Goal: Task Accomplishment & Management: Use online tool/utility

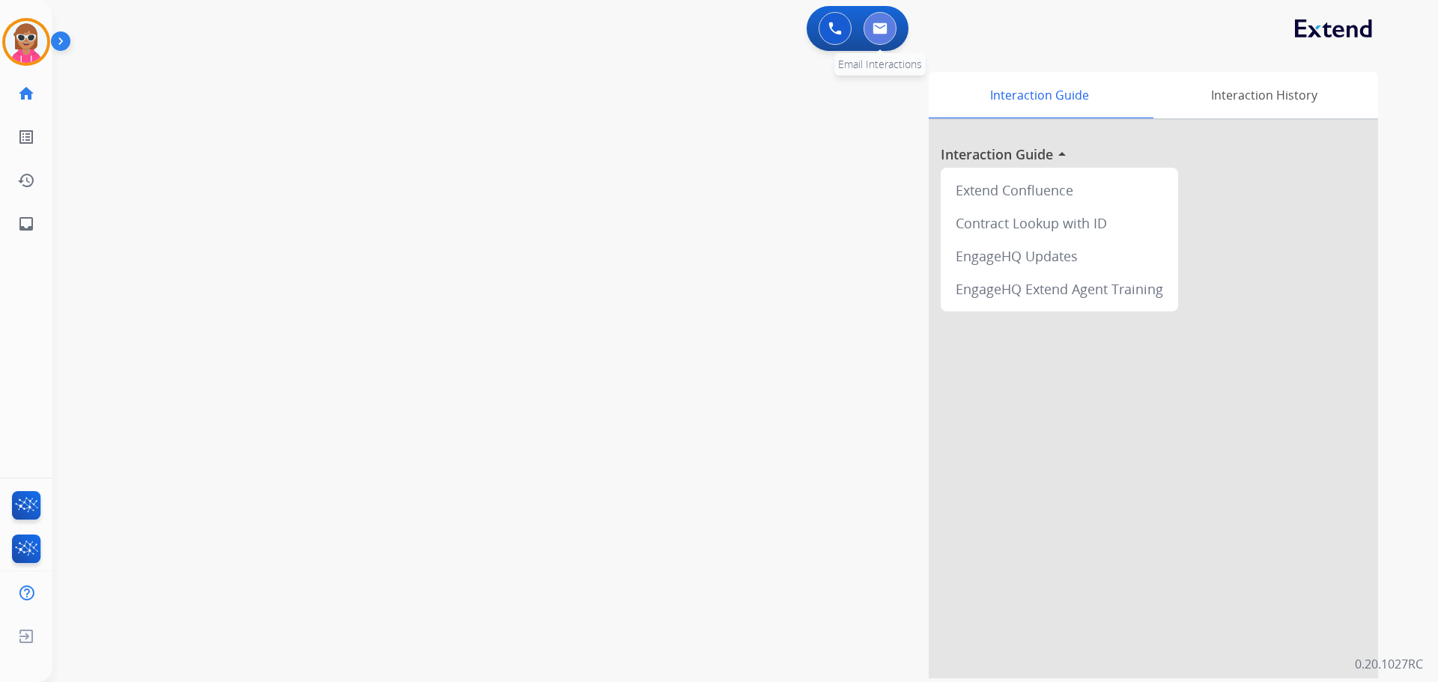
drag, startPoint x: 0, startPoint y: 0, endPoint x: 892, endPoint y: 26, distance: 892.1
click at [892, 26] on button at bounding box center [879, 28] width 33 height 33
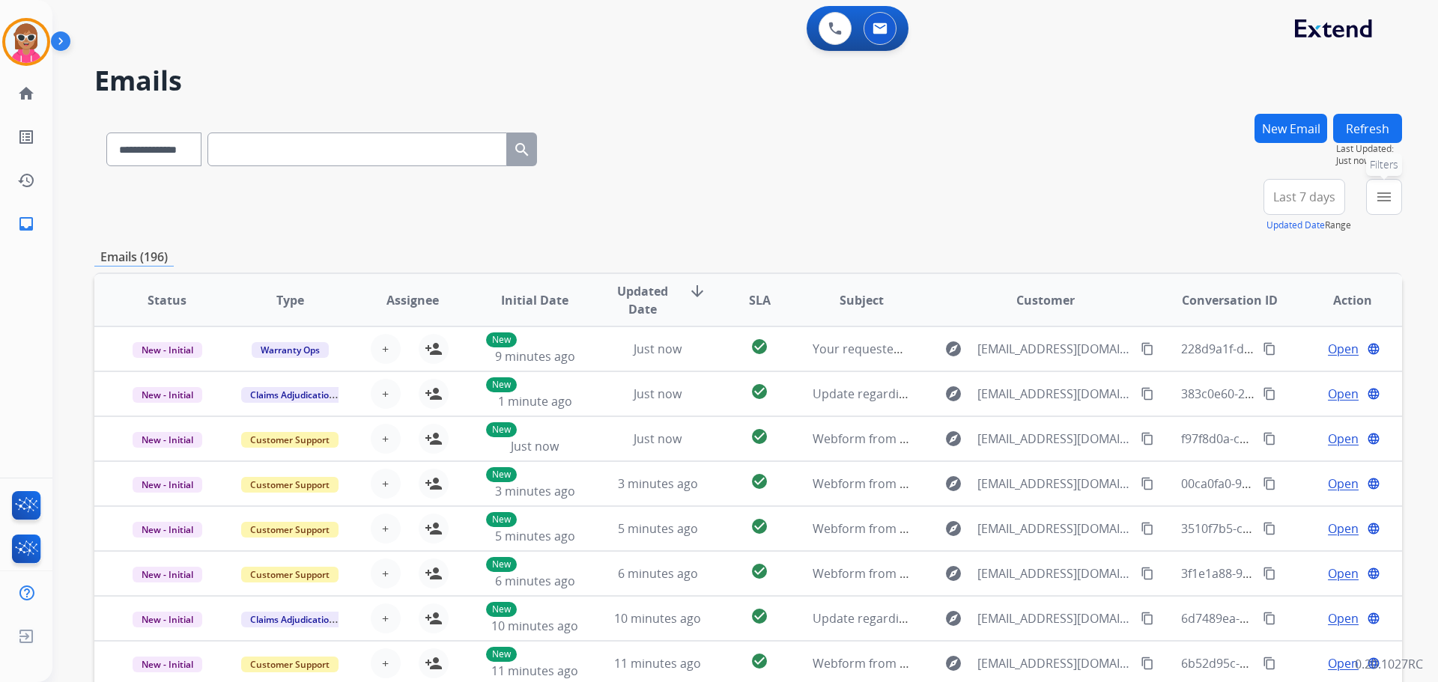
drag, startPoint x: 1379, startPoint y: 204, endPoint x: 1369, endPoint y: 213, distance: 13.8
click at [1377, 204] on mat-icon "menu" at bounding box center [1384, 197] width 18 height 18
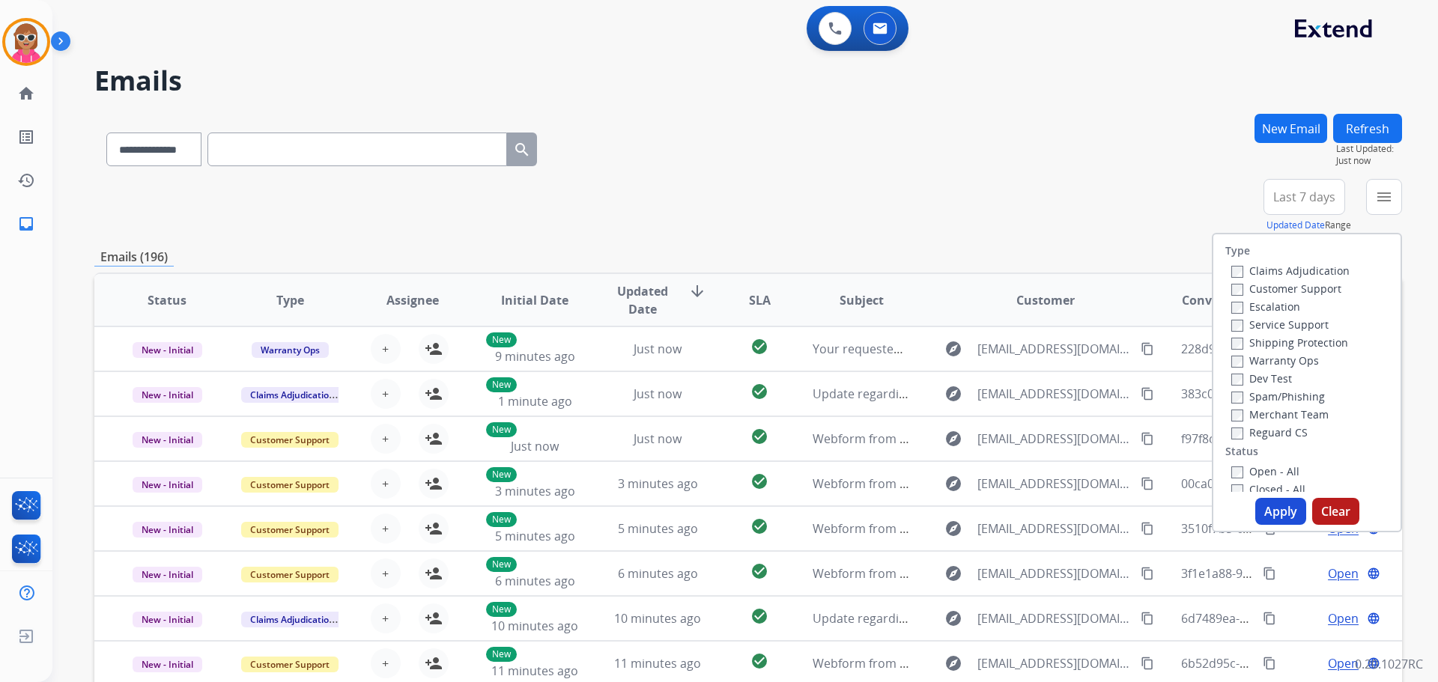
click at [1283, 282] on label "Customer Support" at bounding box center [1286, 289] width 110 height 14
click at [1285, 339] on label "Shipping Protection" at bounding box center [1289, 342] width 117 height 14
click at [1271, 432] on label "Reguard CS" at bounding box center [1269, 432] width 76 height 14
drag, startPoint x: 1284, startPoint y: 511, endPoint x: 1232, endPoint y: 476, distance: 62.5
click at [1284, 509] on button "Apply" at bounding box center [1280, 511] width 51 height 27
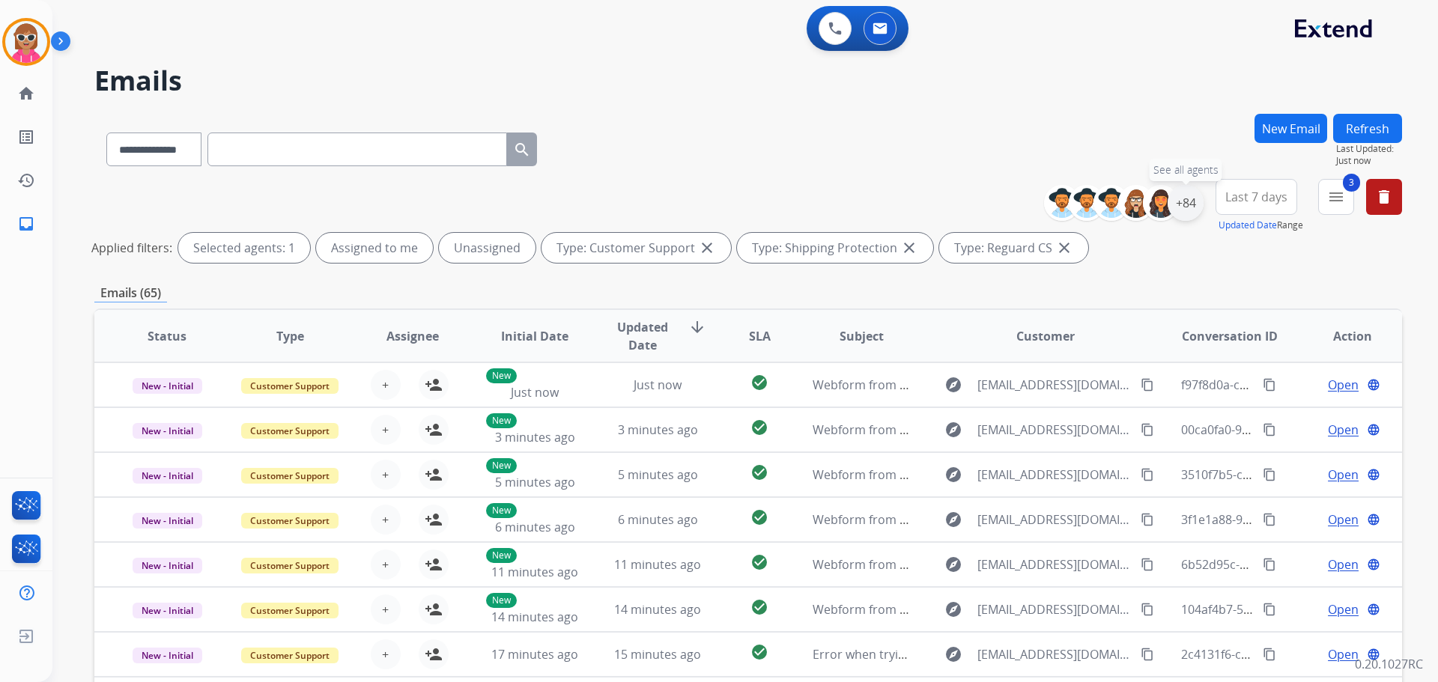
click at [1188, 218] on div "+84" at bounding box center [1185, 203] width 36 height 36
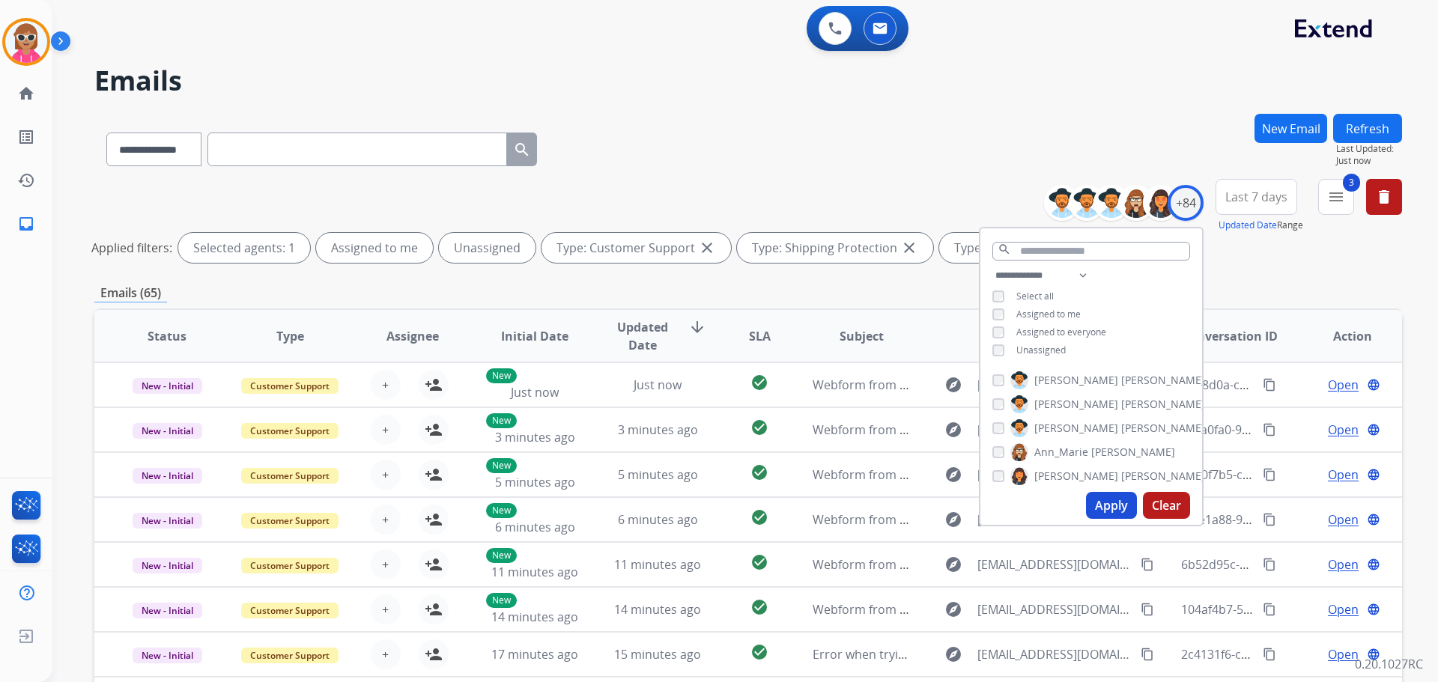
click at [1030, 344] on span "Unassigned" at bounding box center [1040, 350] width 49 height 13
click at [1109, 499] on button "Apply" at bounding box center [1111, 505] width 51 height 27
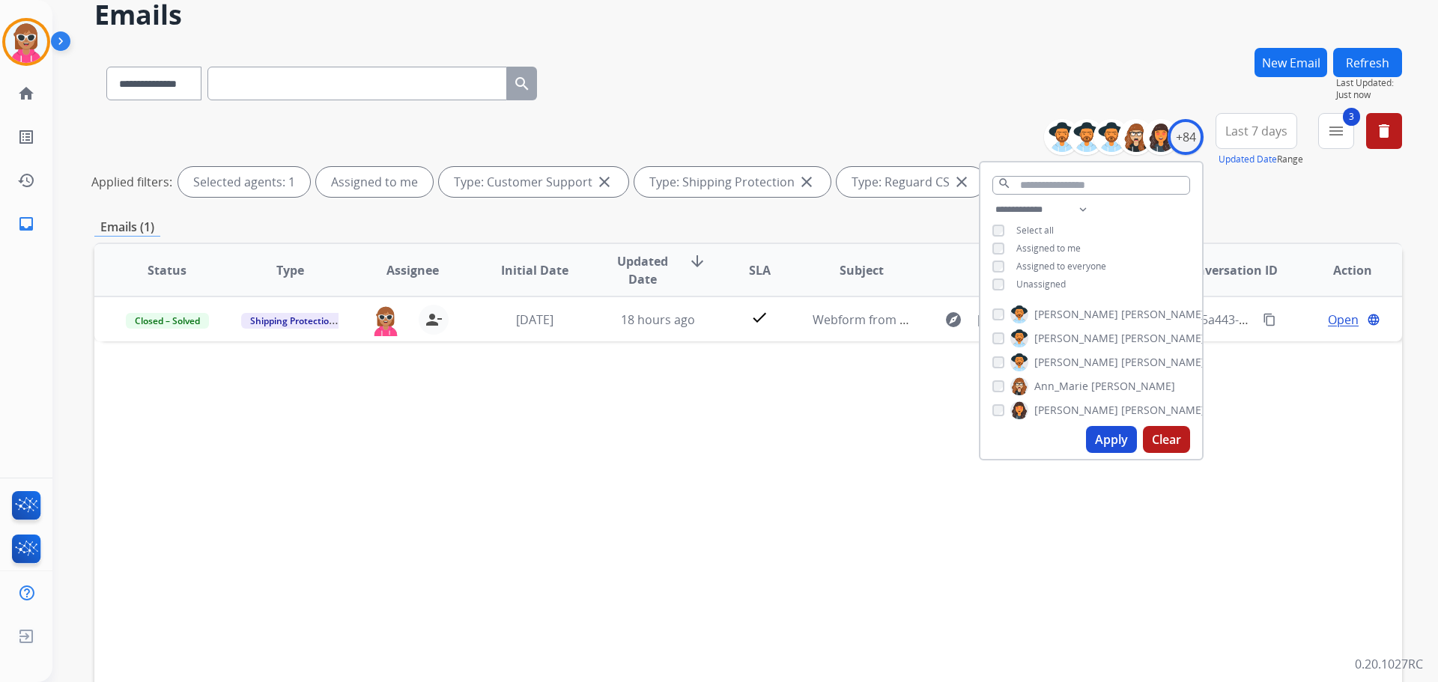
scroll to position [75, 0]
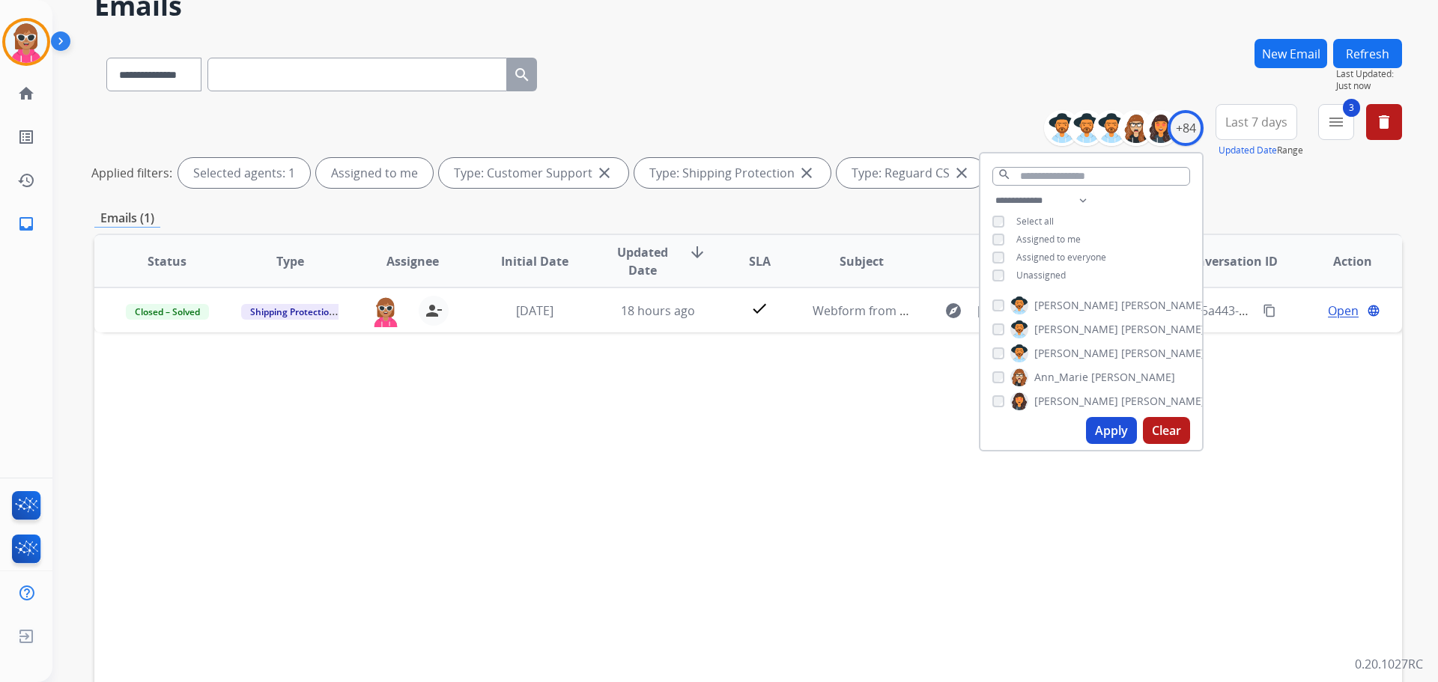
click at [683, 353] on div "Status Type Assignee Initial Date Updated Date arrow_downward SLA Subject Custo…" at bounding box center [747, 485] width 1307 height 502
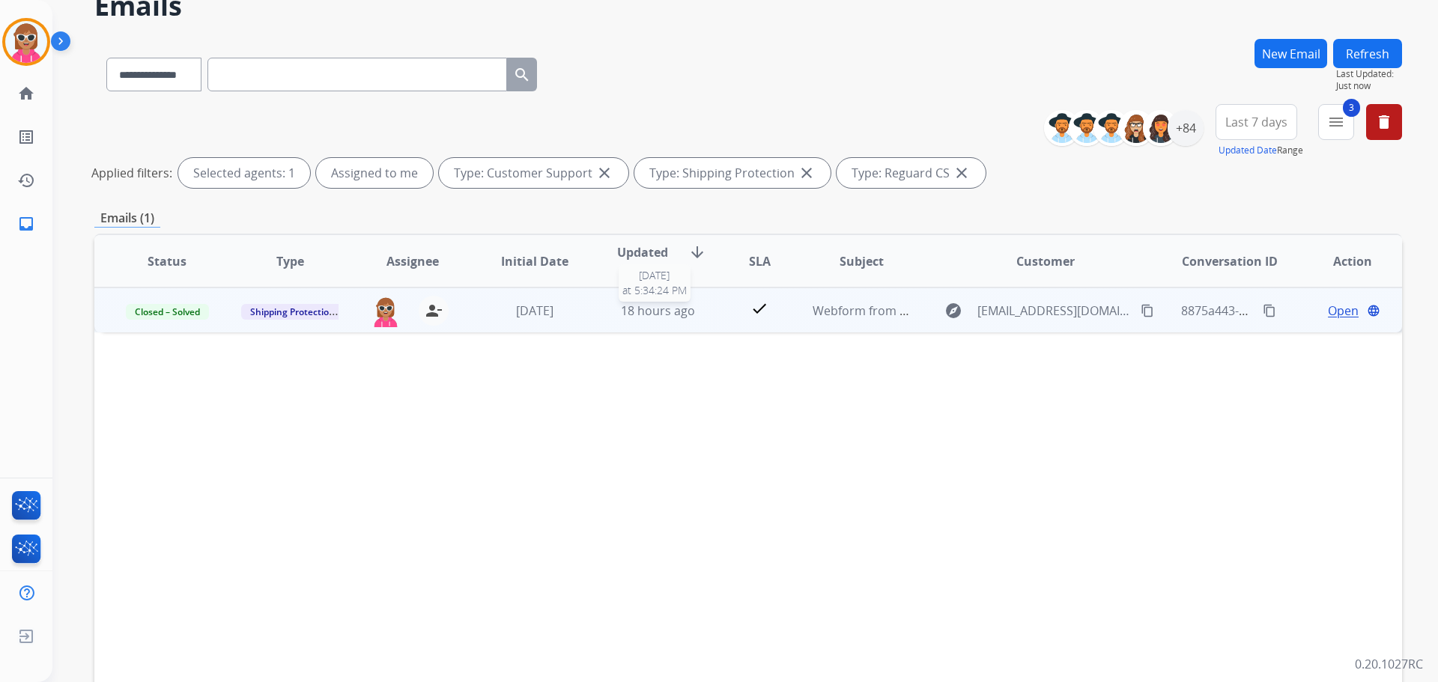
click at [651, 314] on span "18 hours ago" at bounding box center [658, 310] width 74 height 16
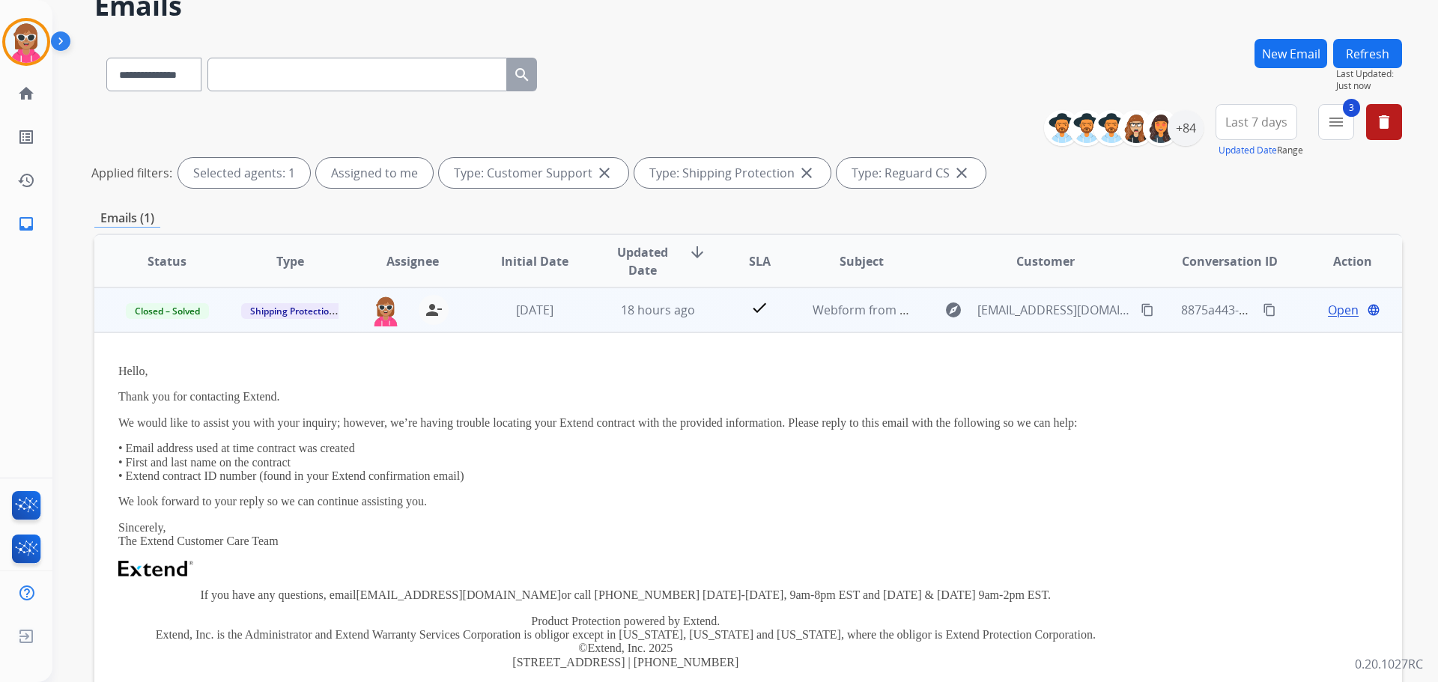
click at [651, 319] on td "18 hours ago" at bounding box center [646, 310] width 123 height 45
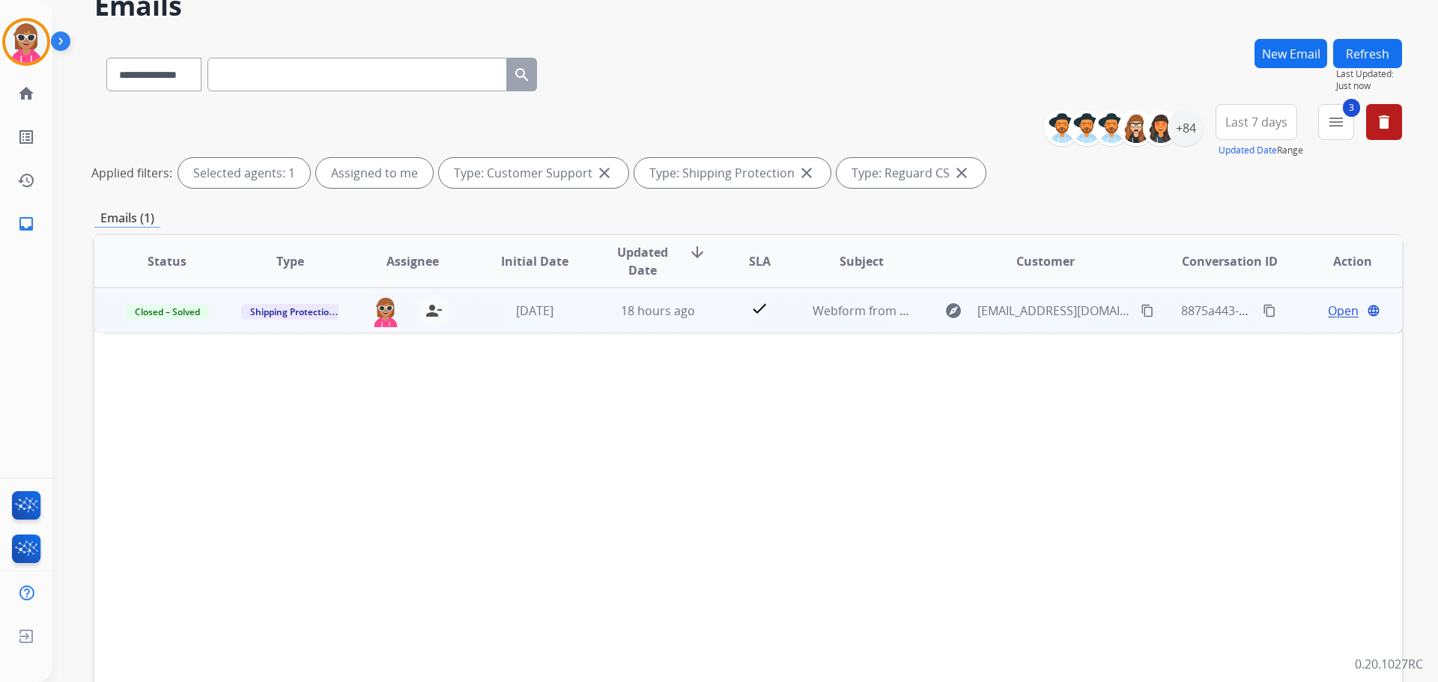
click at [1328, 311] on span "Open" at bounding box center [1343, 311] width 31 height 18
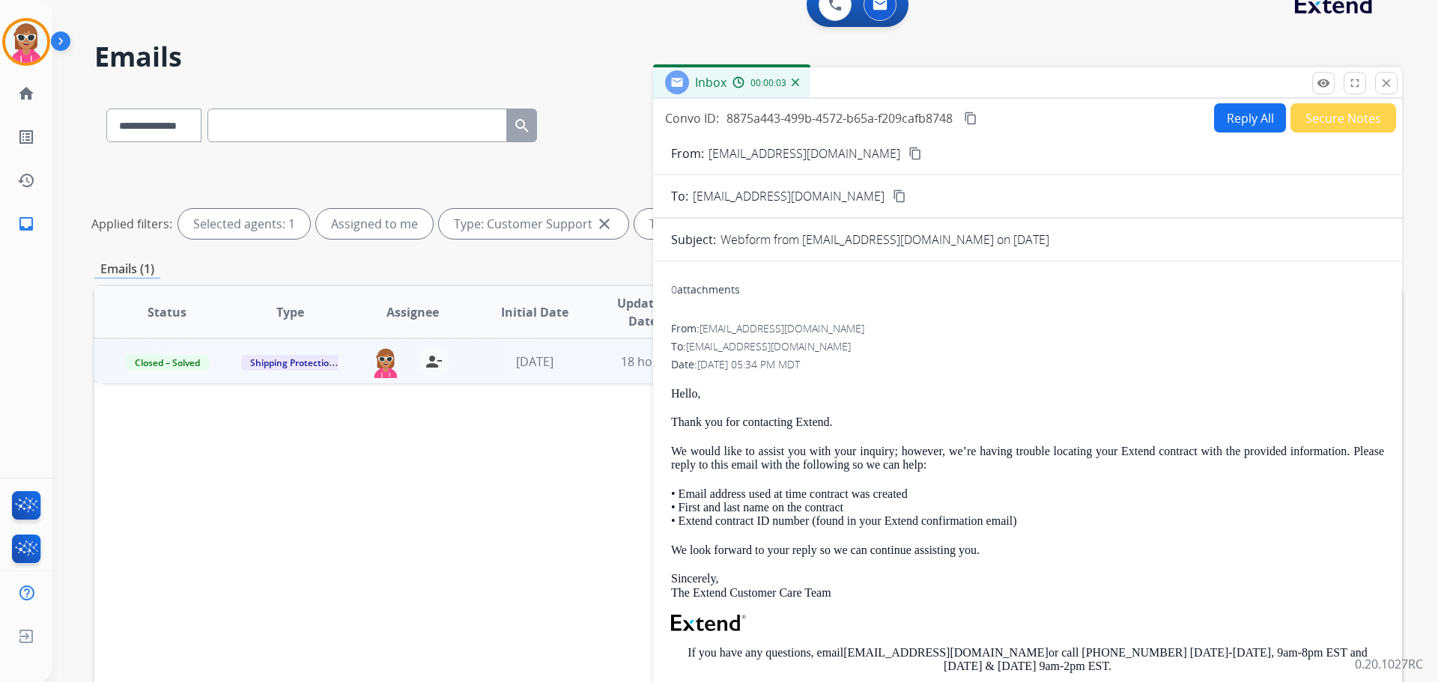
scroll to position [0, 0]
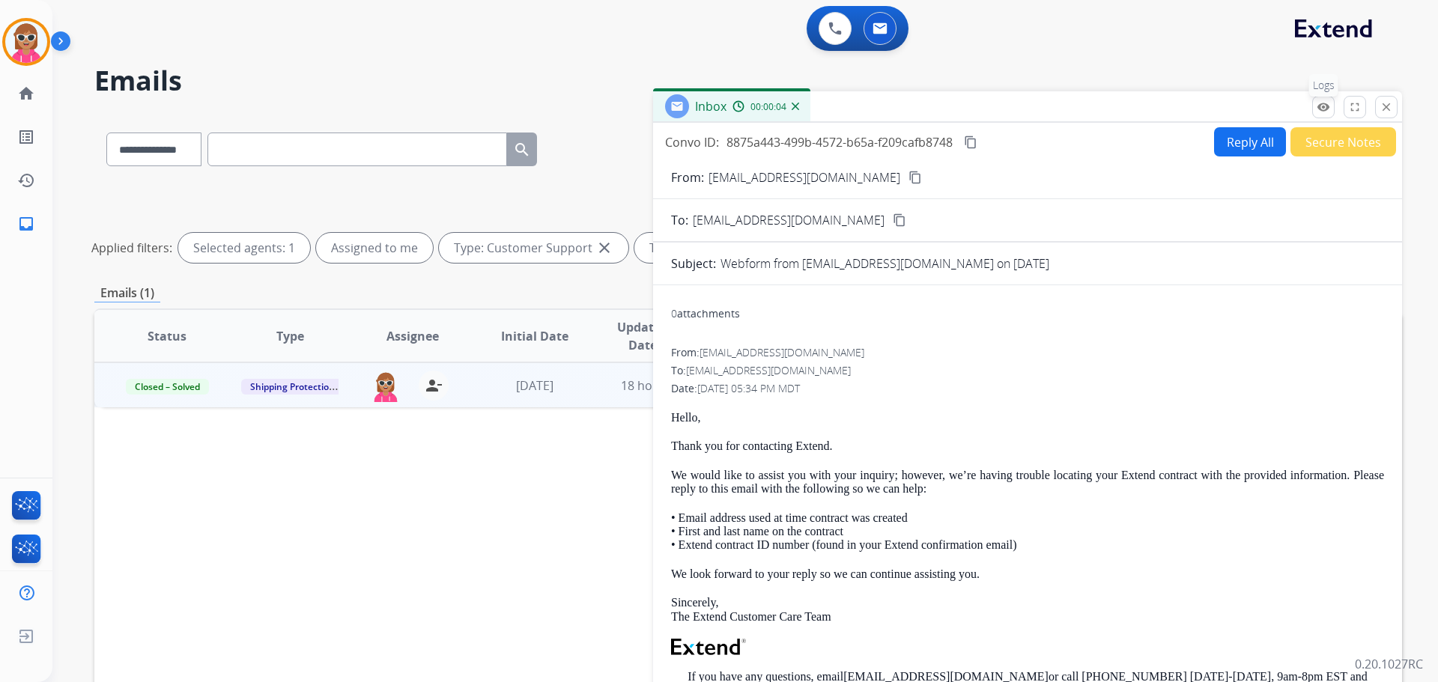
click at [1324, 109] on mat-icon "remove_red_eye" at bounding box center [1322, 106] width 13 height 13
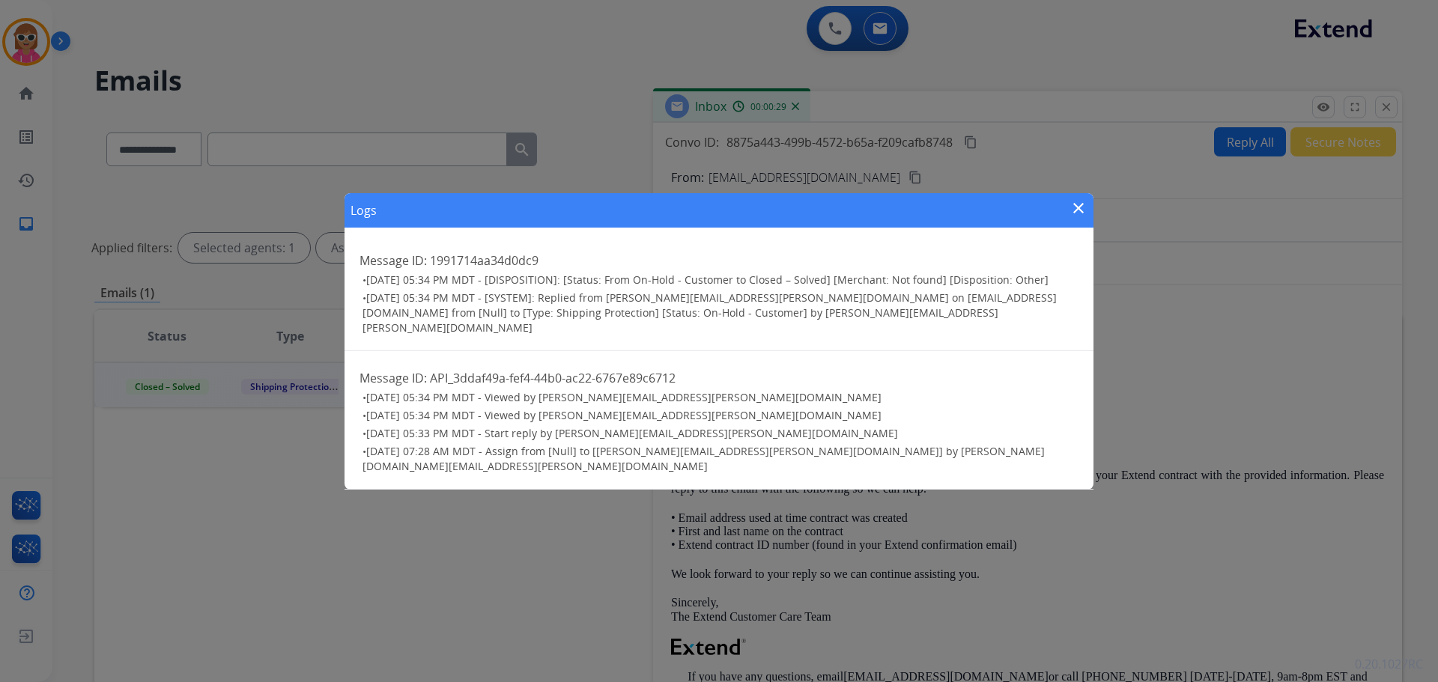
drag, startPoint x: 1080, startPoint y: 225, endPoint x: 595, endPoint y: 137, distance: 493.0
click at [1074, 217] on mat-icon "close" at bounding box center [1078, 208] width 18 height 18
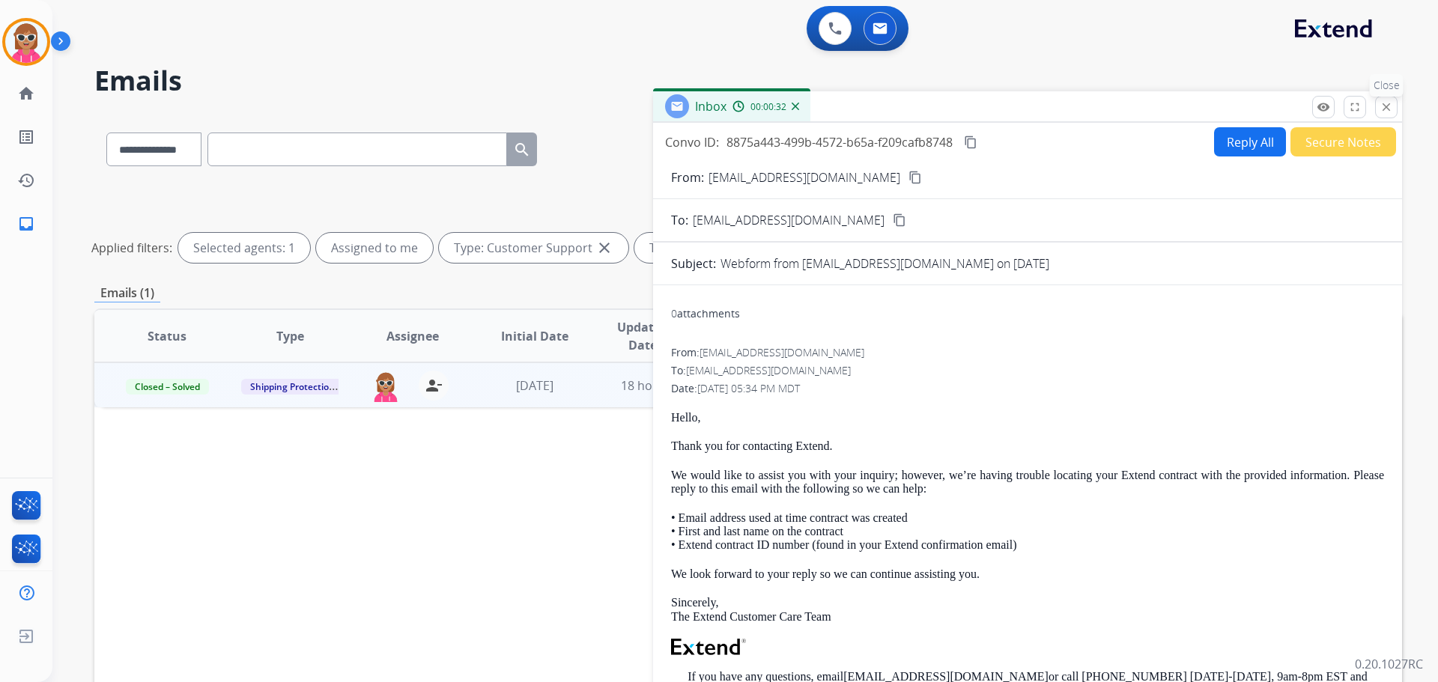
click at [1381, 111] on mat-icon "close" at bounding box center [1385, 106] width 13 height 13
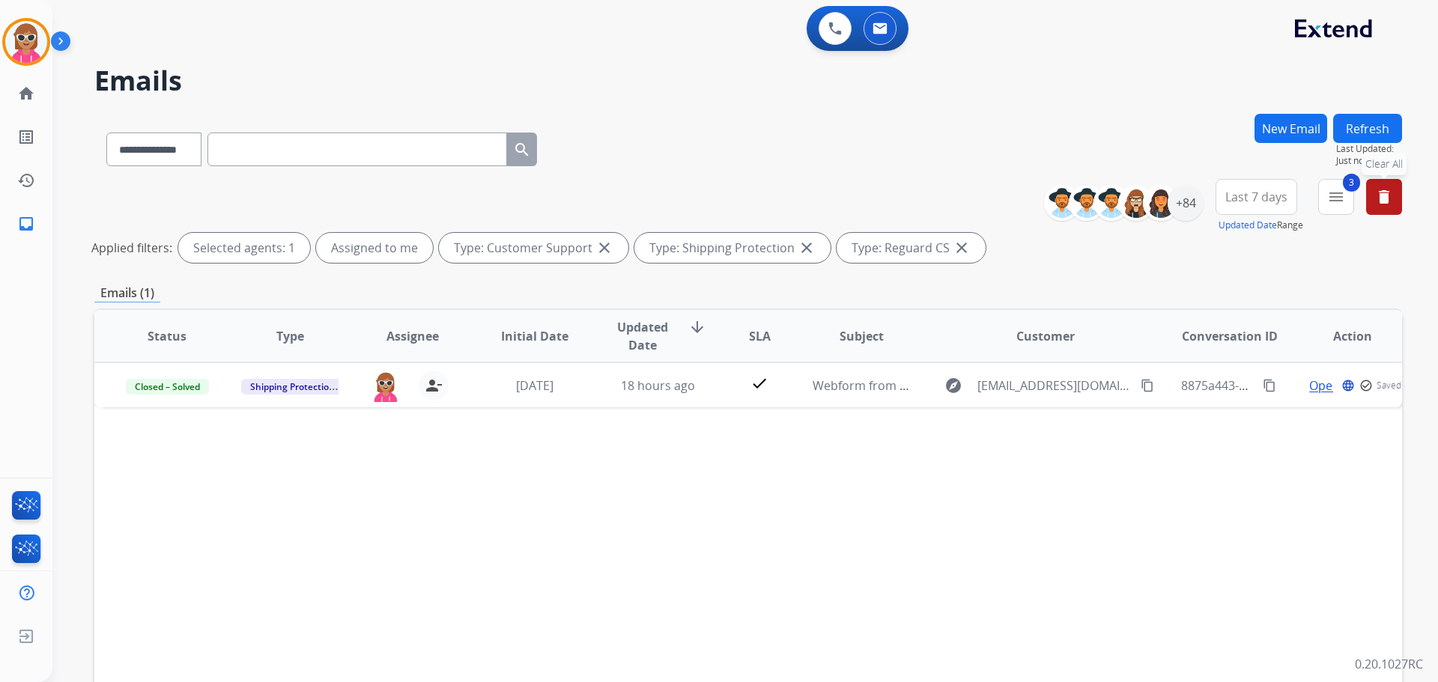
click at [1390, 203] on mat-icon "delete" at bounding box center [1384, 197] width 18 height 18
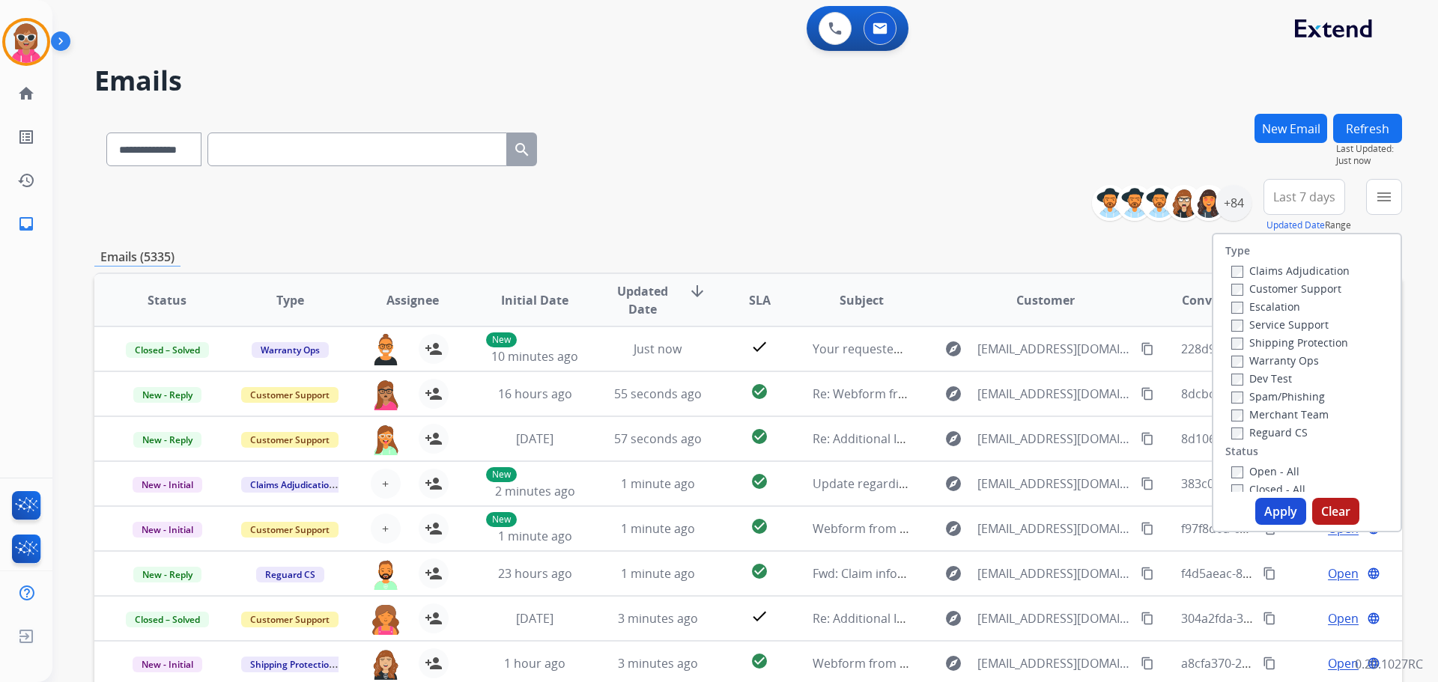
click at [282, 137] on input "text" at bounding box center [356, 150] width 299 height 34
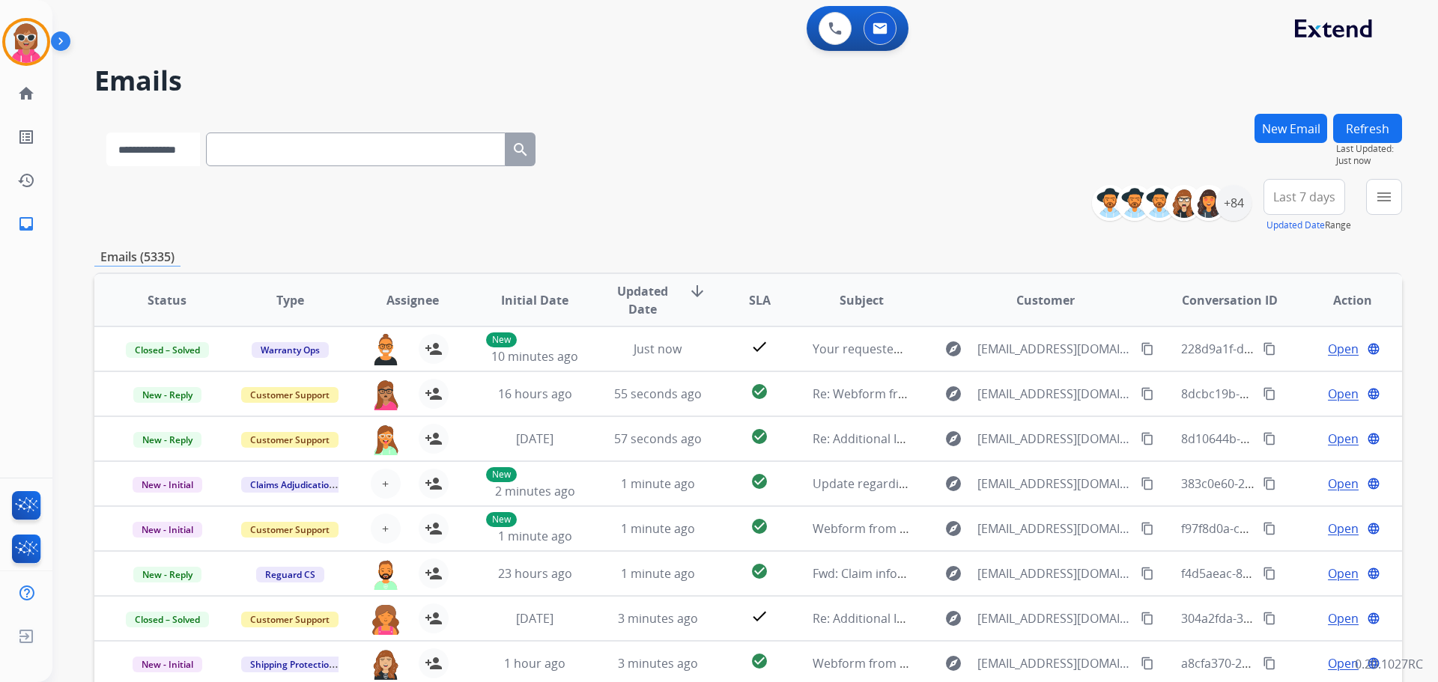
drag, startPoint x: 171, startPoint y: 147, endPoint x: 178, endPoint y: 165, distance: 19.2
click at [171, 148] on select "**********" at bounding box center [153, 150] width 94 height 34
select select "**********"
click at [106, 133] on select "**********" at bounding box center [153, 150] width 94 height 34
